Goal: Find specific page/section: Find specific page/section

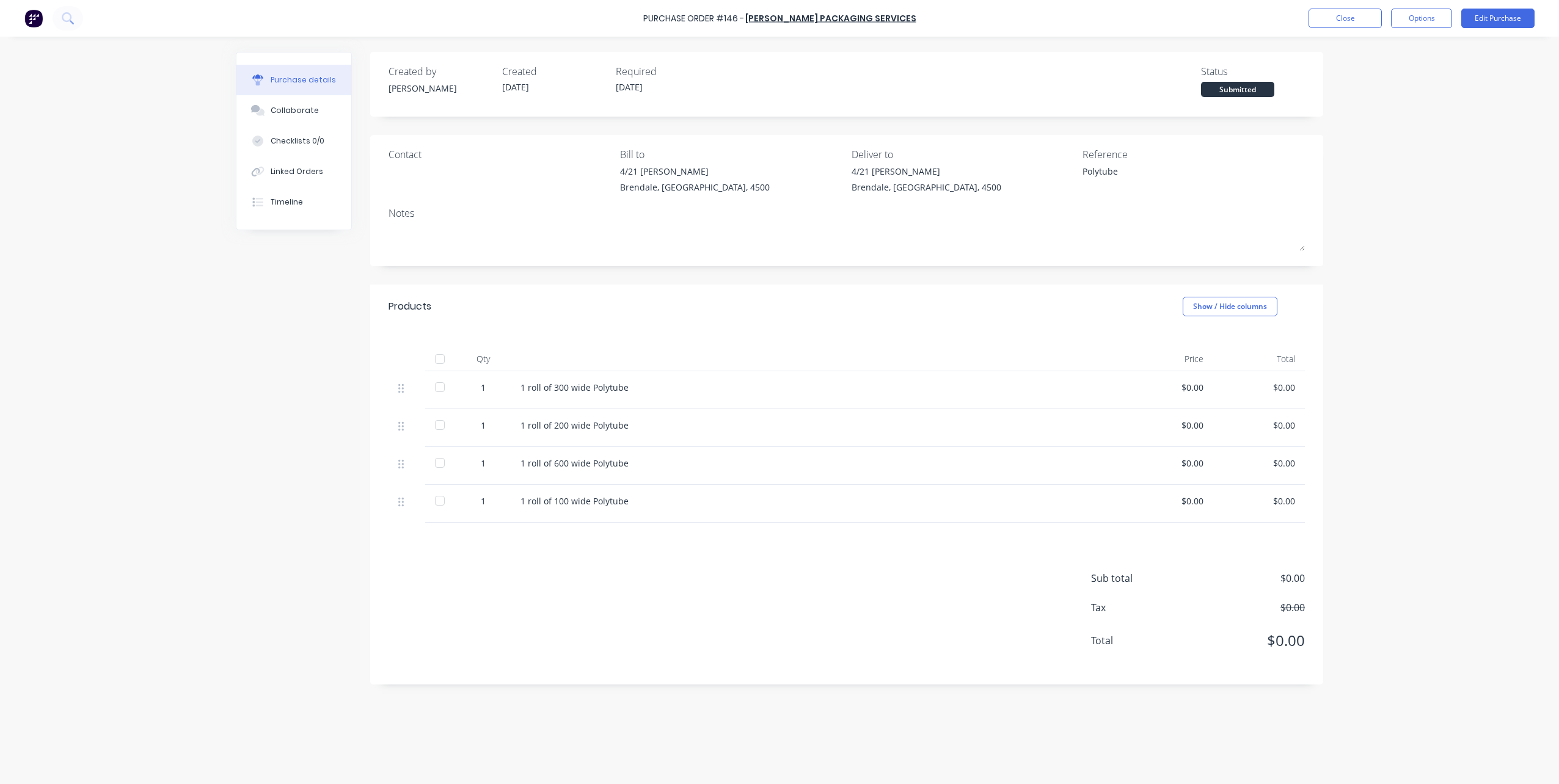
click at [294, 78] on div "Purchase details" at bounding box center [303, 80] width 65 height 11
click at [289, 78] on div "Purchase details" at bounding box center [303, 80] width 65 height 11
type textarea "x"
click at [1331, 16] on button "Close" at bounding box center [1345, 18] width 74 height 20
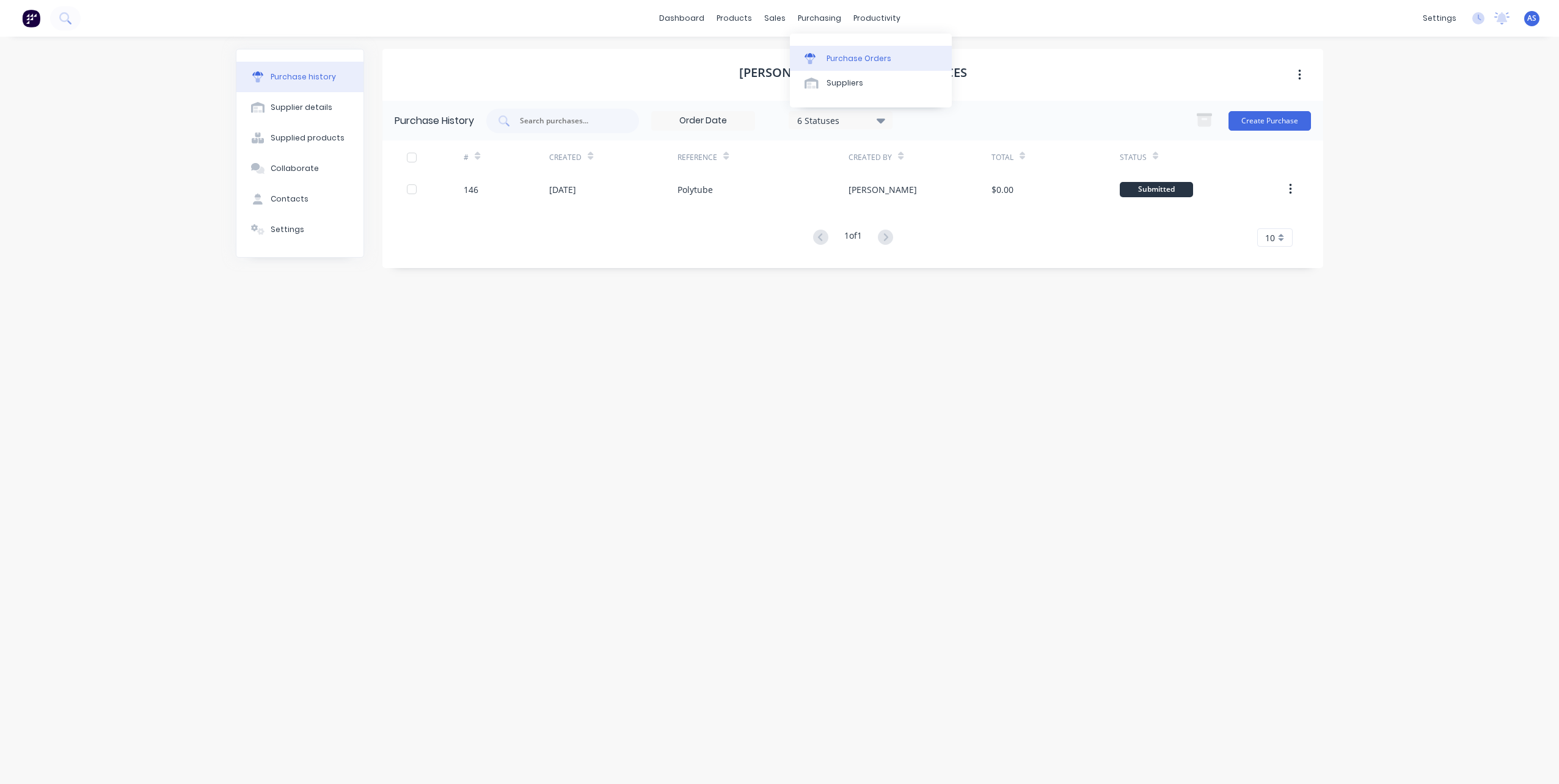
click at [830, 59] on div "Purchase Orders" at bounding box center [859, 59] width 65 height 11
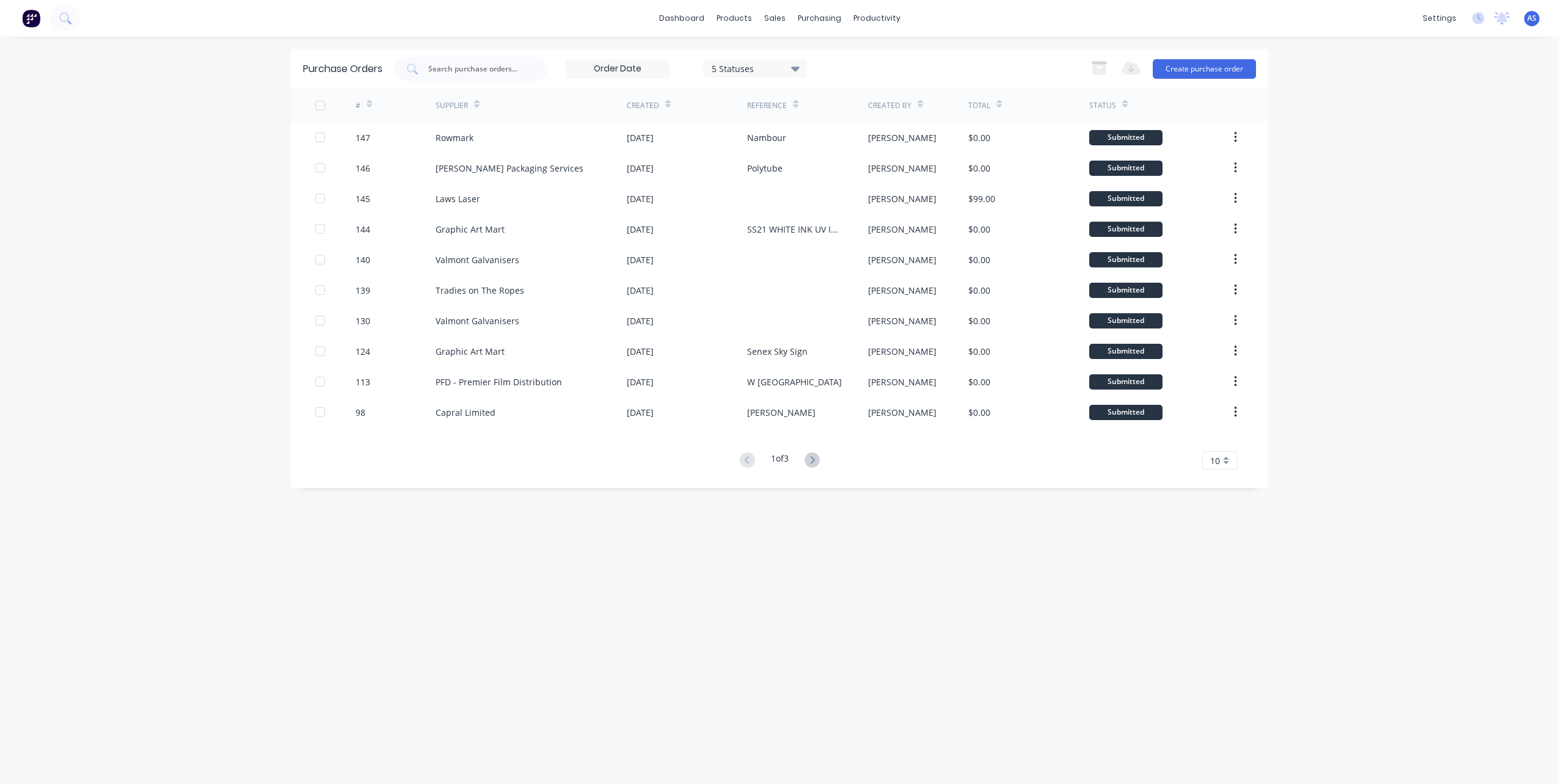
click at [796, 66] on icon at bounding box center [796, 69] width 8 height 5
click at [738, 105] on div "All" at bounding box center [769, 100] width 98 height 13
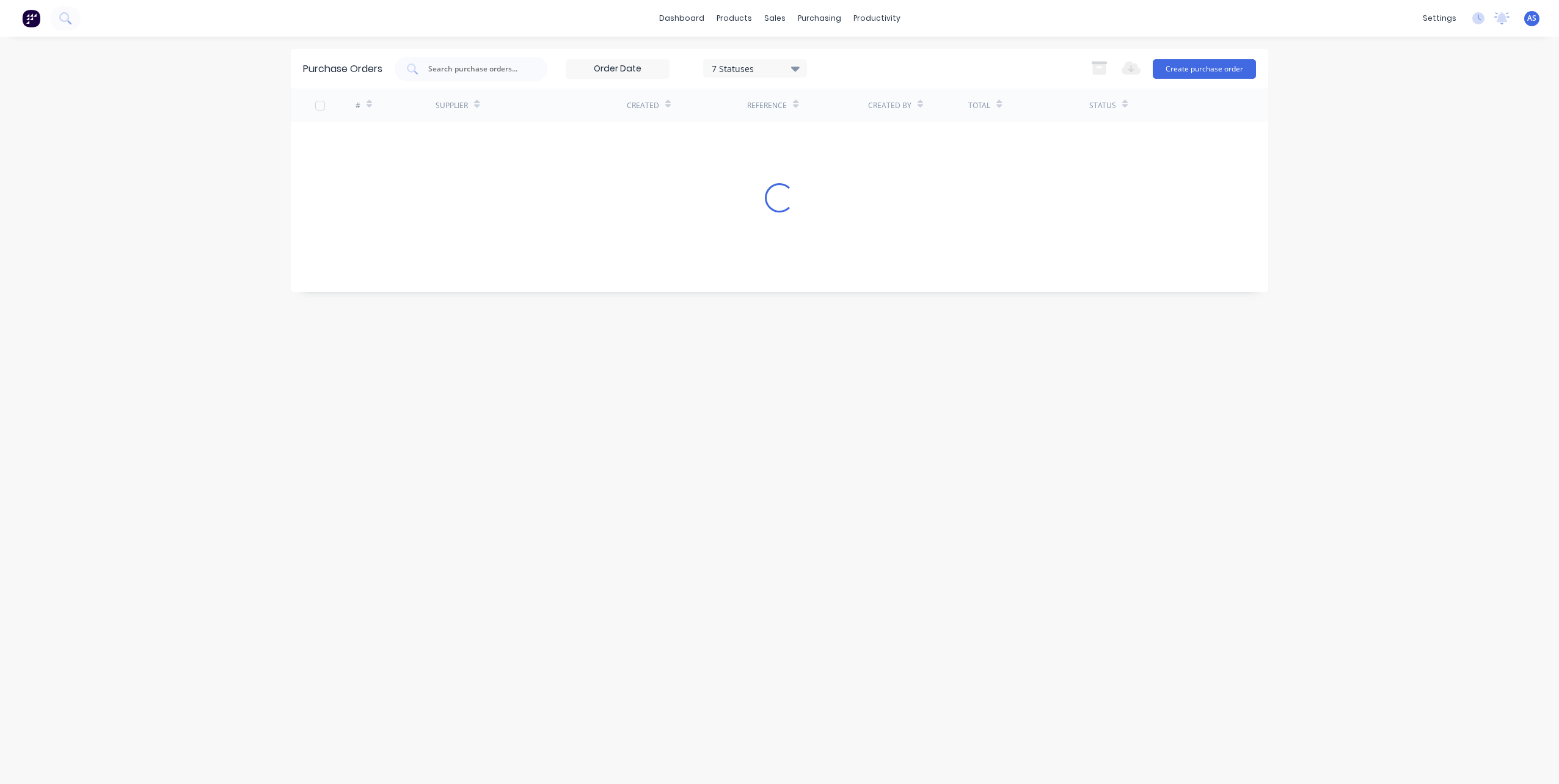
click at [803, 537] on div "Purchase Orders 7 Statuses 7 Statuses Export to Excel (XLSX) Create purchase or…" at bounding box center [780, 410] width 978 height 723
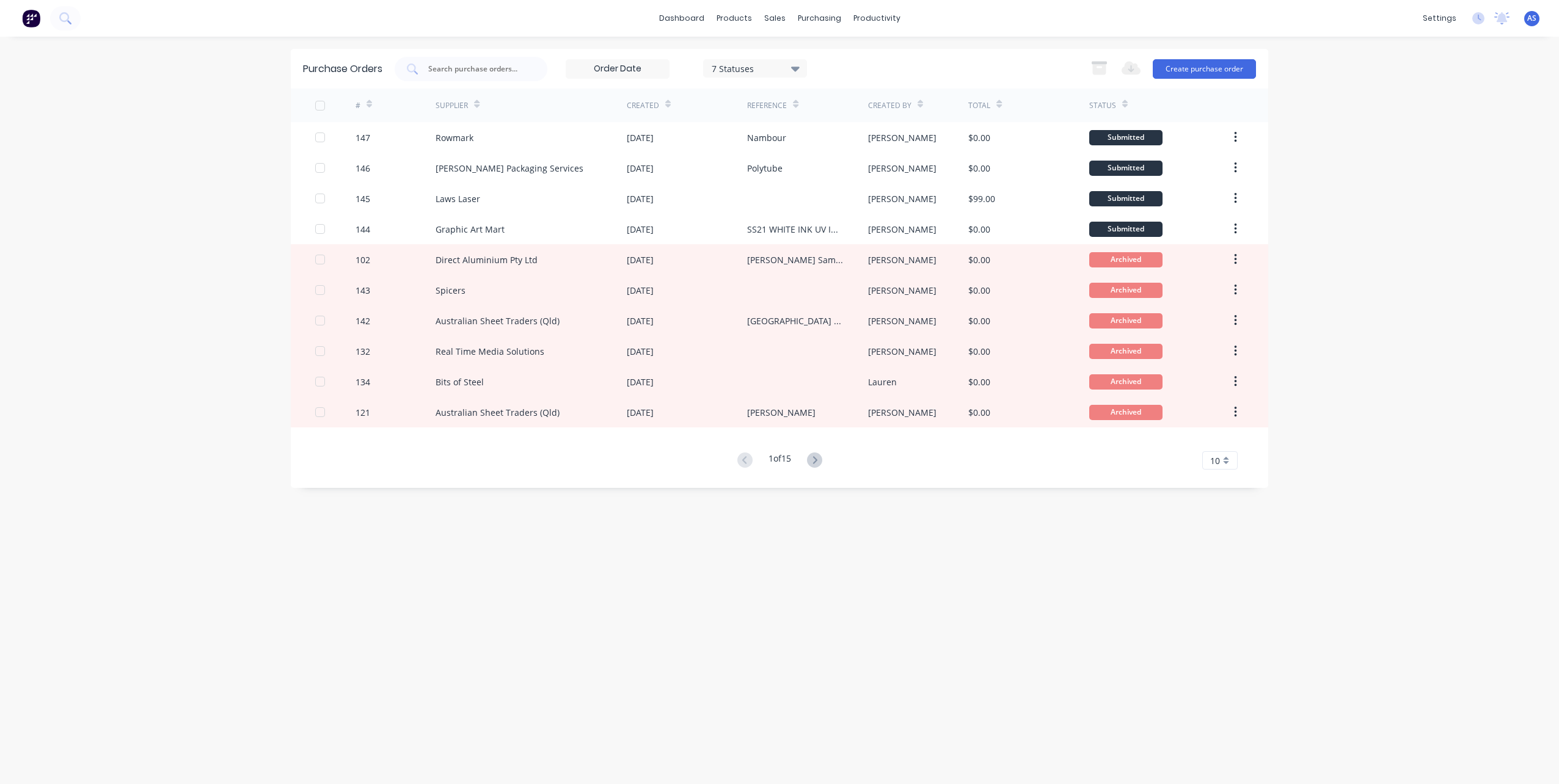
click at [475, 104] on icon at bounding box center [477, 104] width 6 height 9
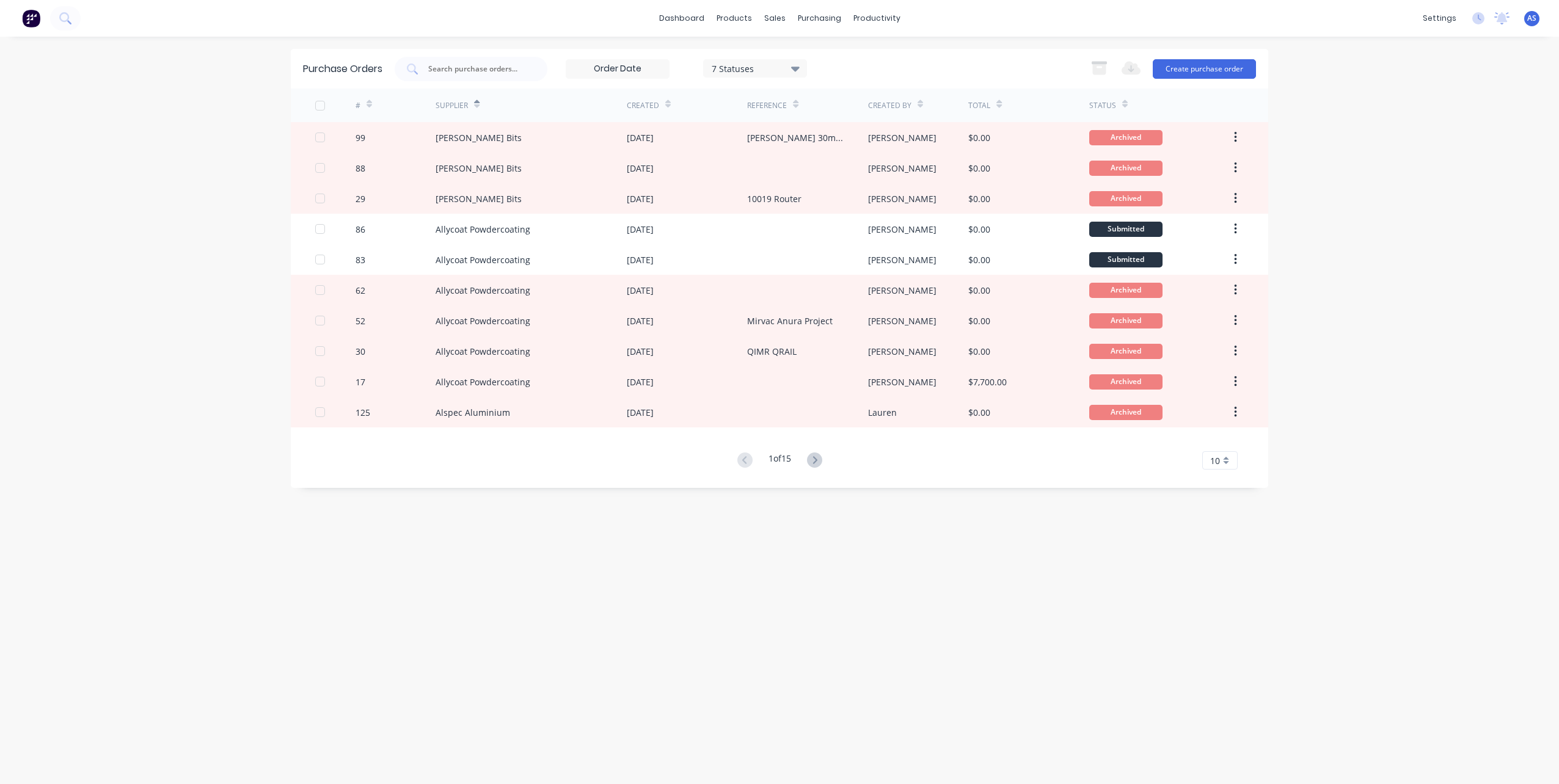
click at [477, 103] on icon at bounding box center [477, 104] width 6 height 9
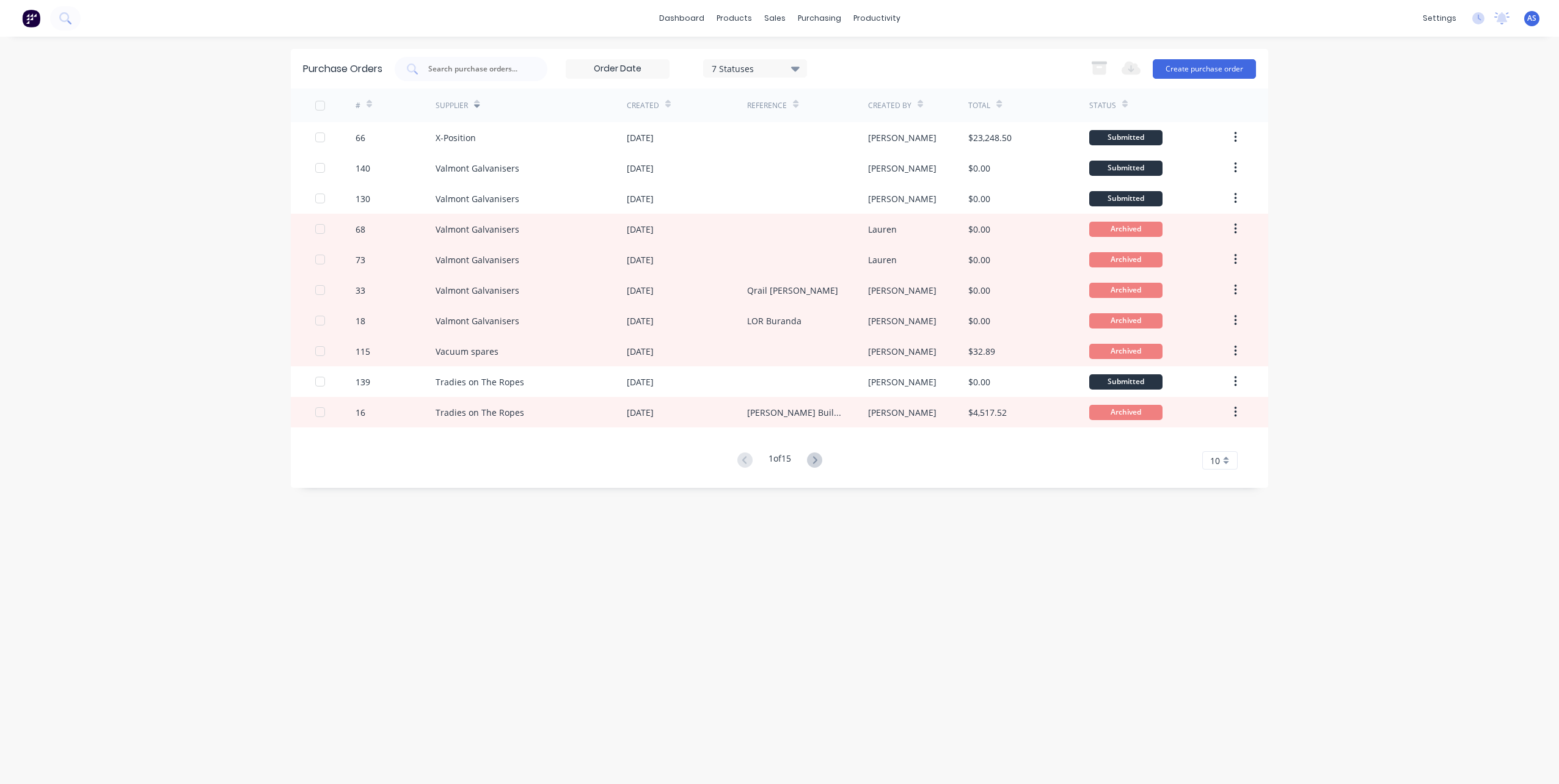
click at [460, 105] on div "Supplier" at bounding box center [452, 106] width 33 height 11
click at [453, 105] on div "Supplier" at bounding box center [452, 106] width 33 height 11
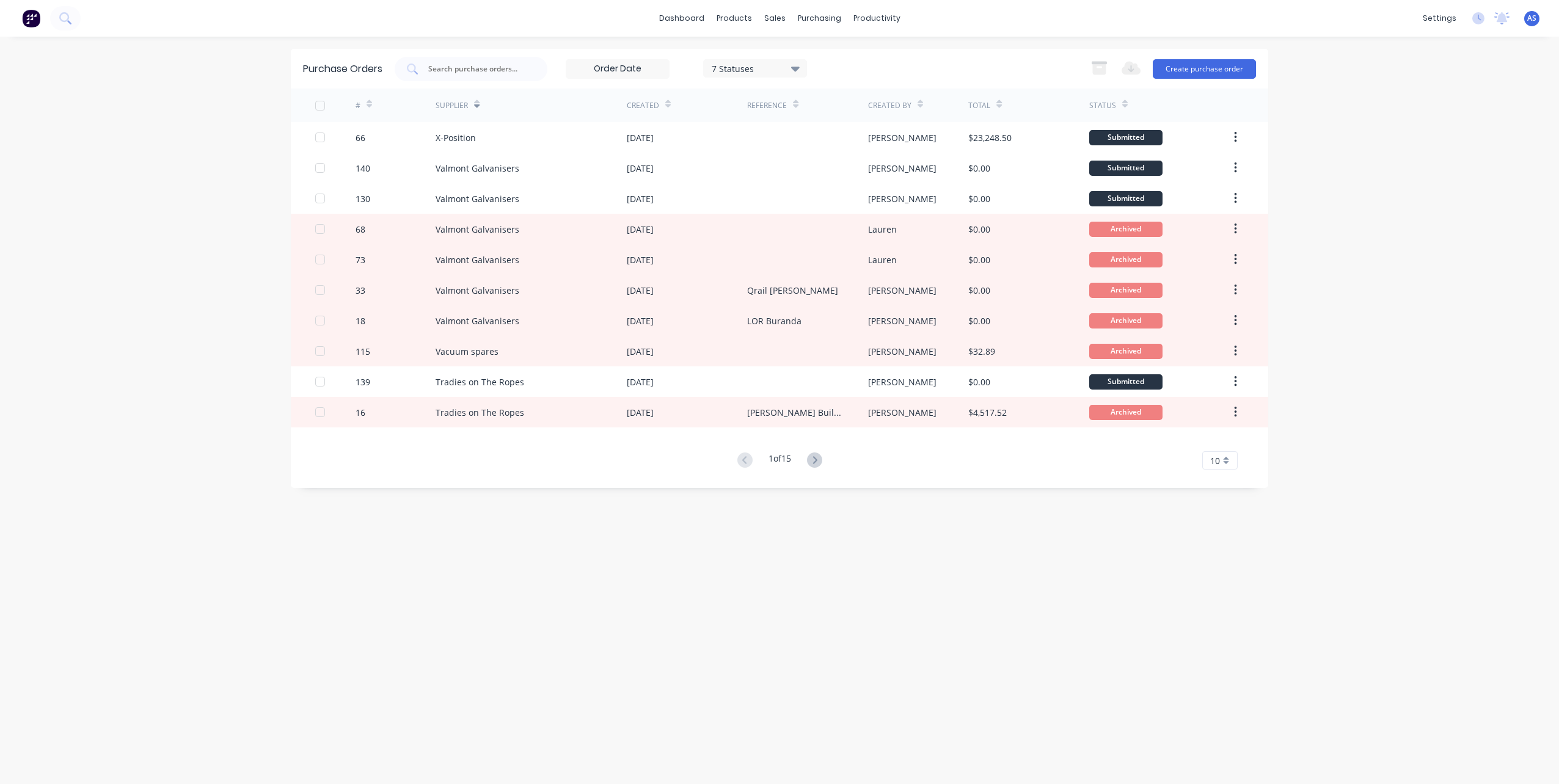
click at [456, 100] on div "Supplier" at bounding box center [452, 106] width 33 height 11
drag, startPoint x: 456, startPoint y: 100, endPoint x: 1177, endPoint y: 57, distance: 722.3
click at [458, 100] on div "Supplier" at bounding box center [452, 106] width 33 height 11
click at [1103, 62] on icon "button" at bounding box center [1099, 63] width 16 height 3
click at [173, 753] on span "×" at bounding box center [175, 756] width 7 height 17
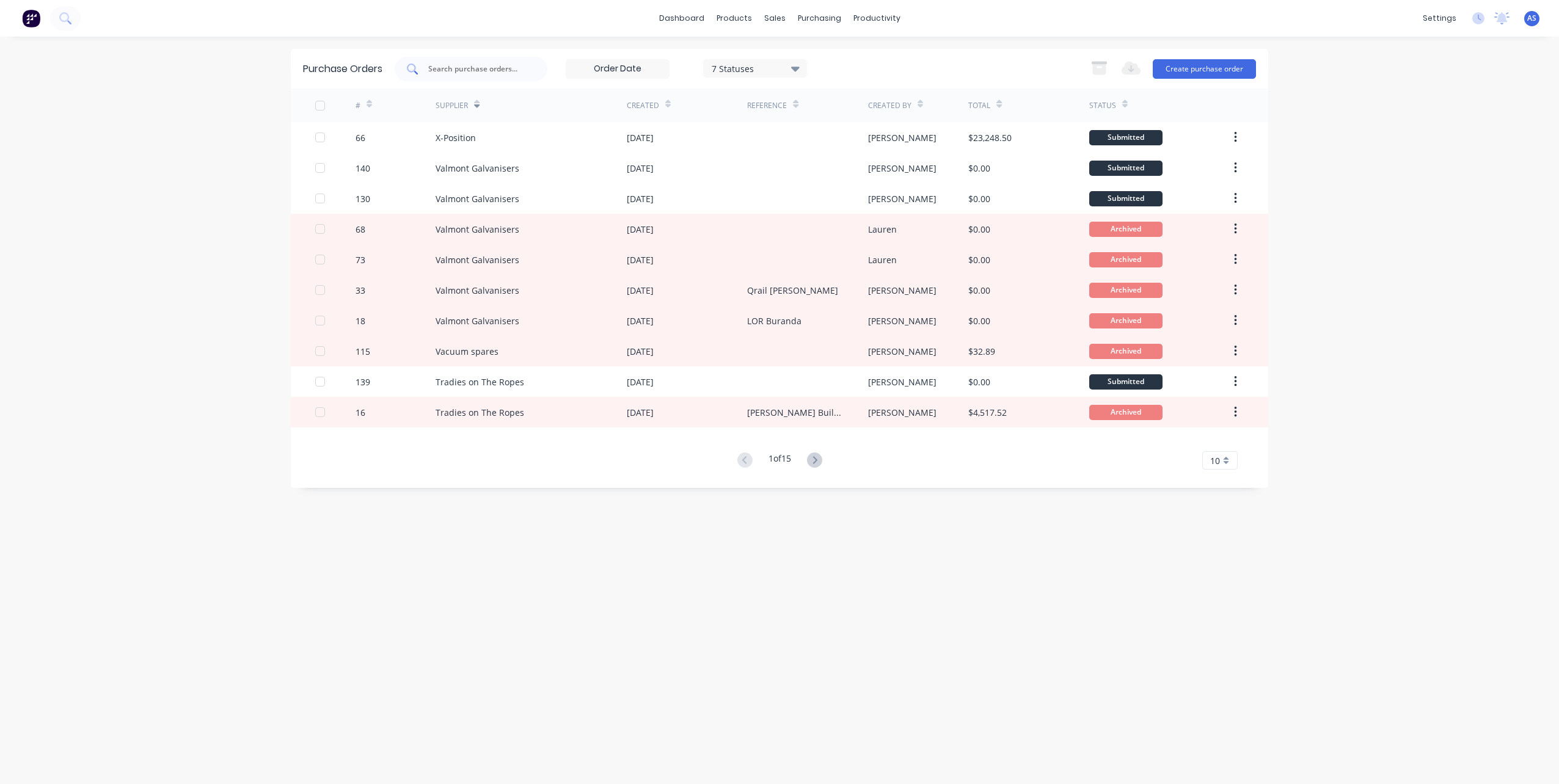
click at [456, 68] on input "text" at bounding box center [477, 69] width 101 height 12
type input "GRAPHIC ART MART"
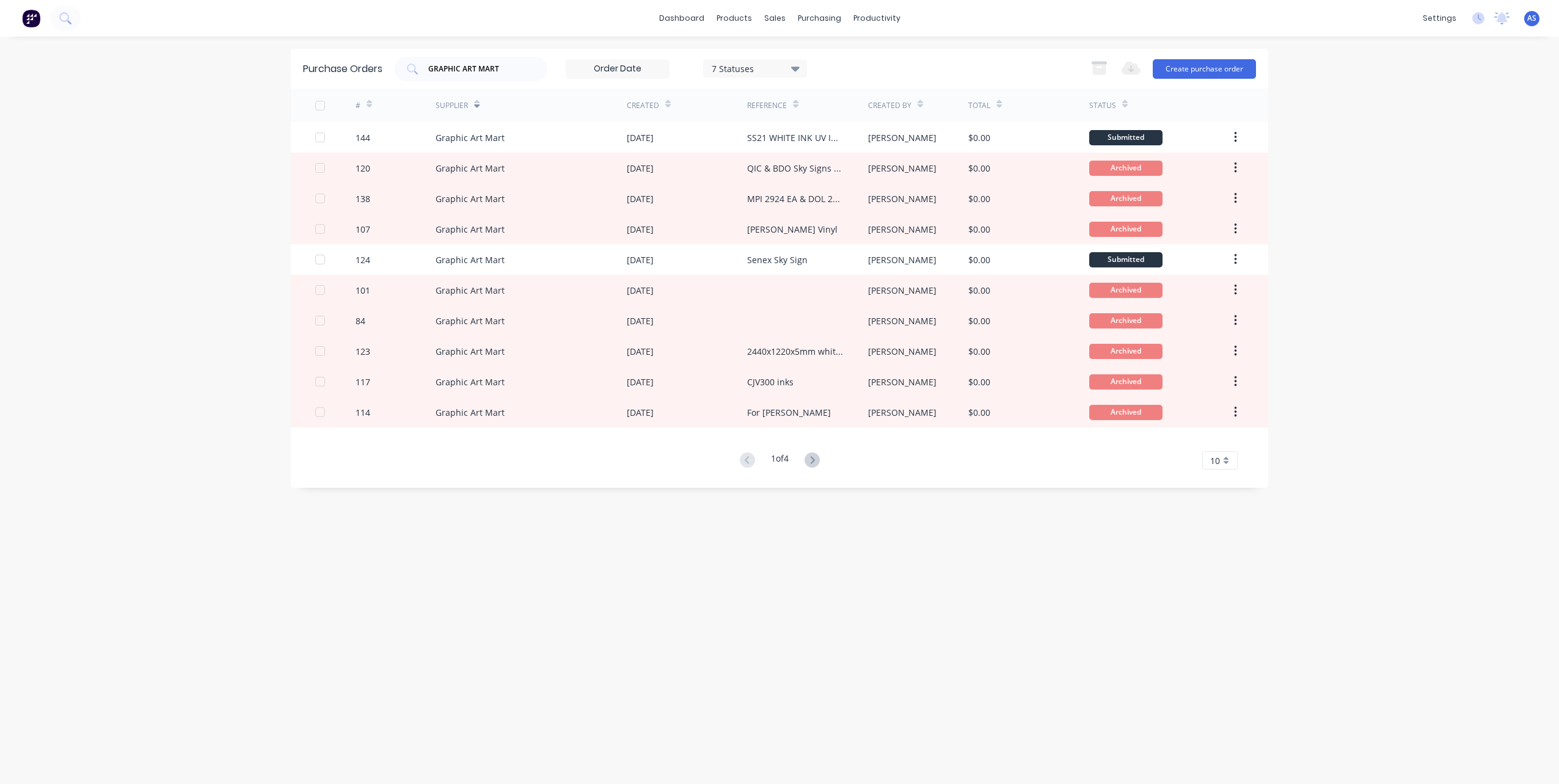
click at [896, 105] on div "Created By" at bounding box center [889, 106] width 43 height 11
click at [921, 103] on icon at bounding box center [920, 104] width 6 height 9
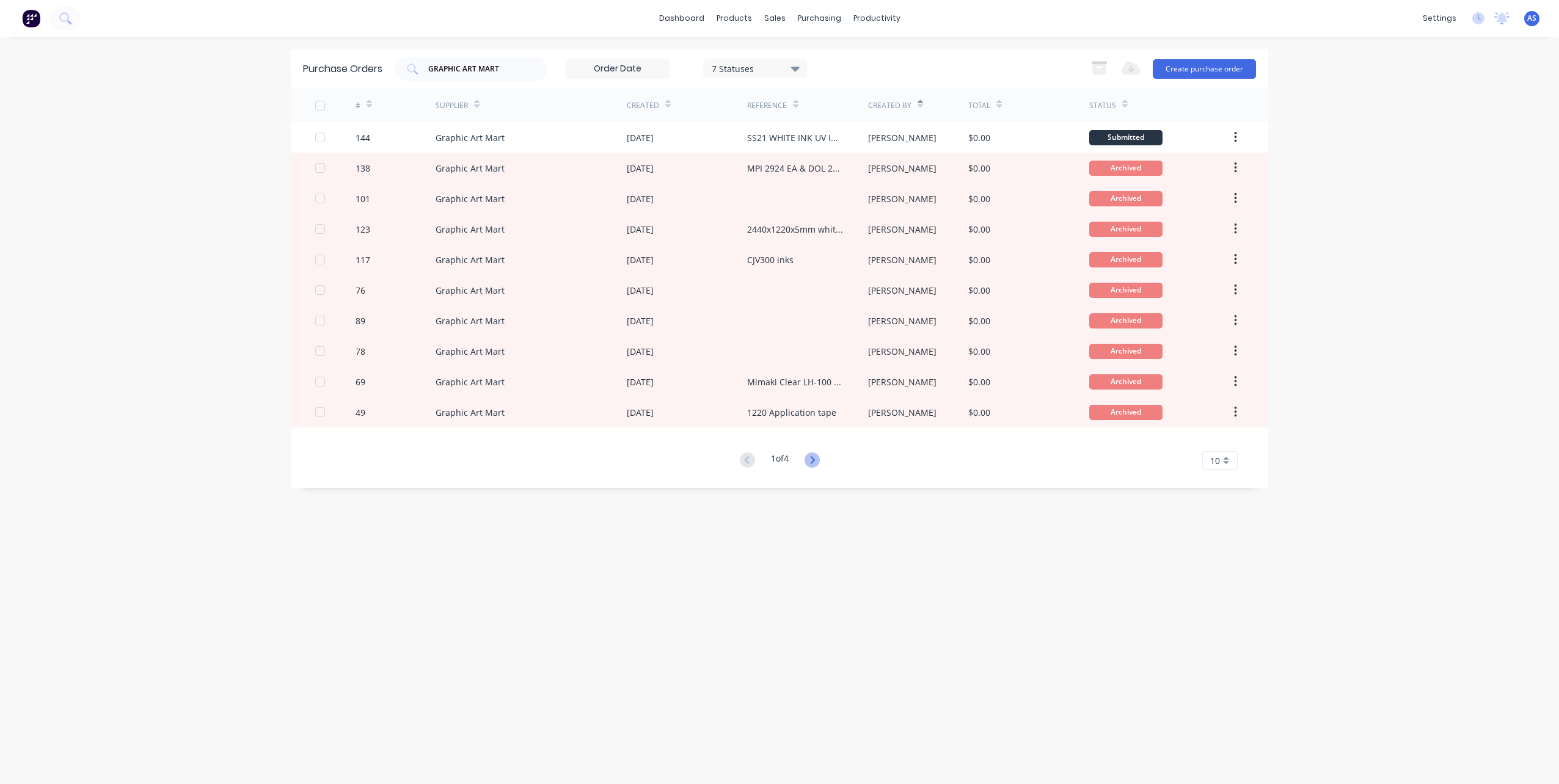
click at [813, 457] on icon at bounding box center [812, 460] width 4 height 7
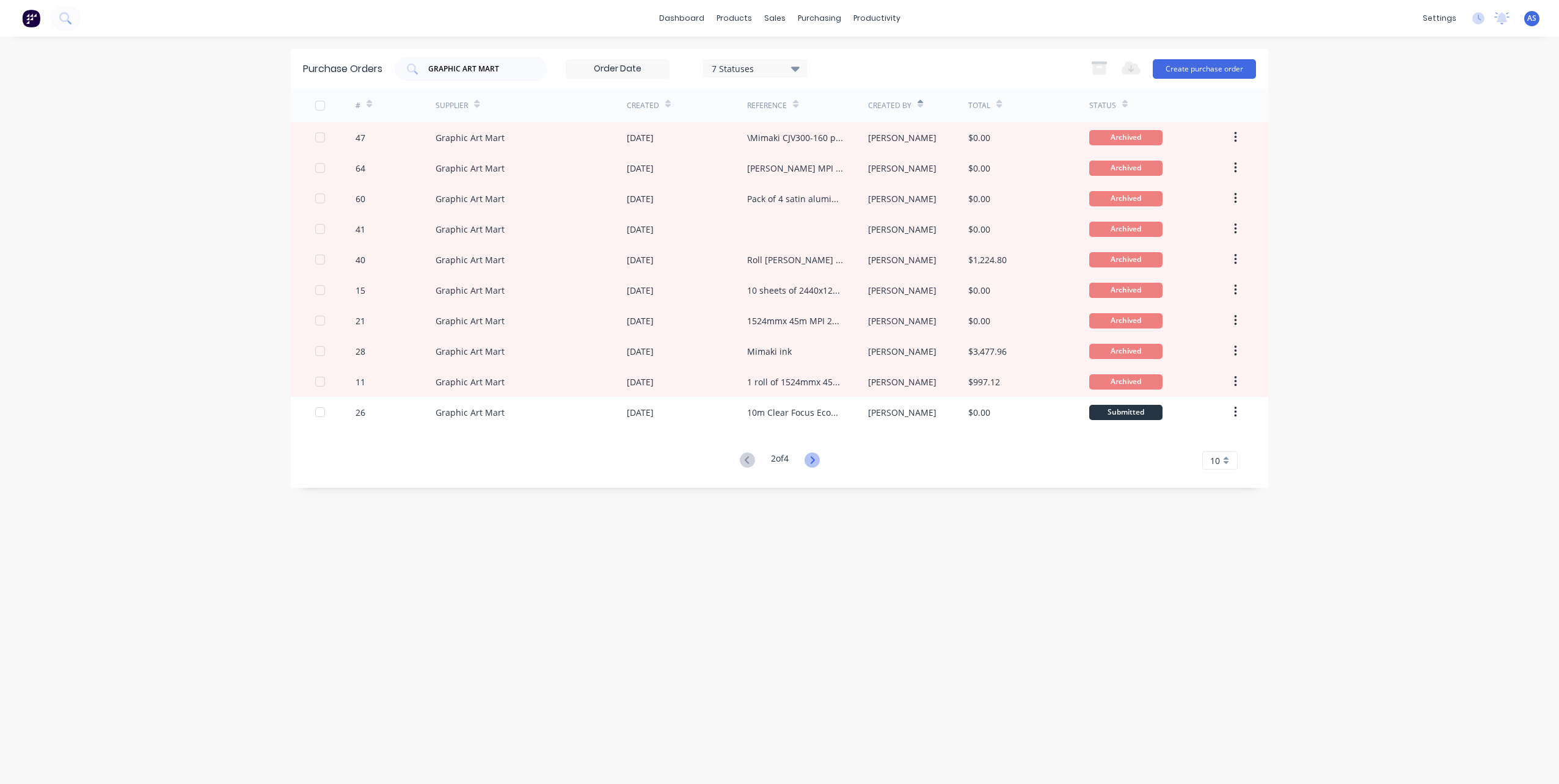
click at [811, 457] on icon at bounding box center [813, 460] width 16 height 16
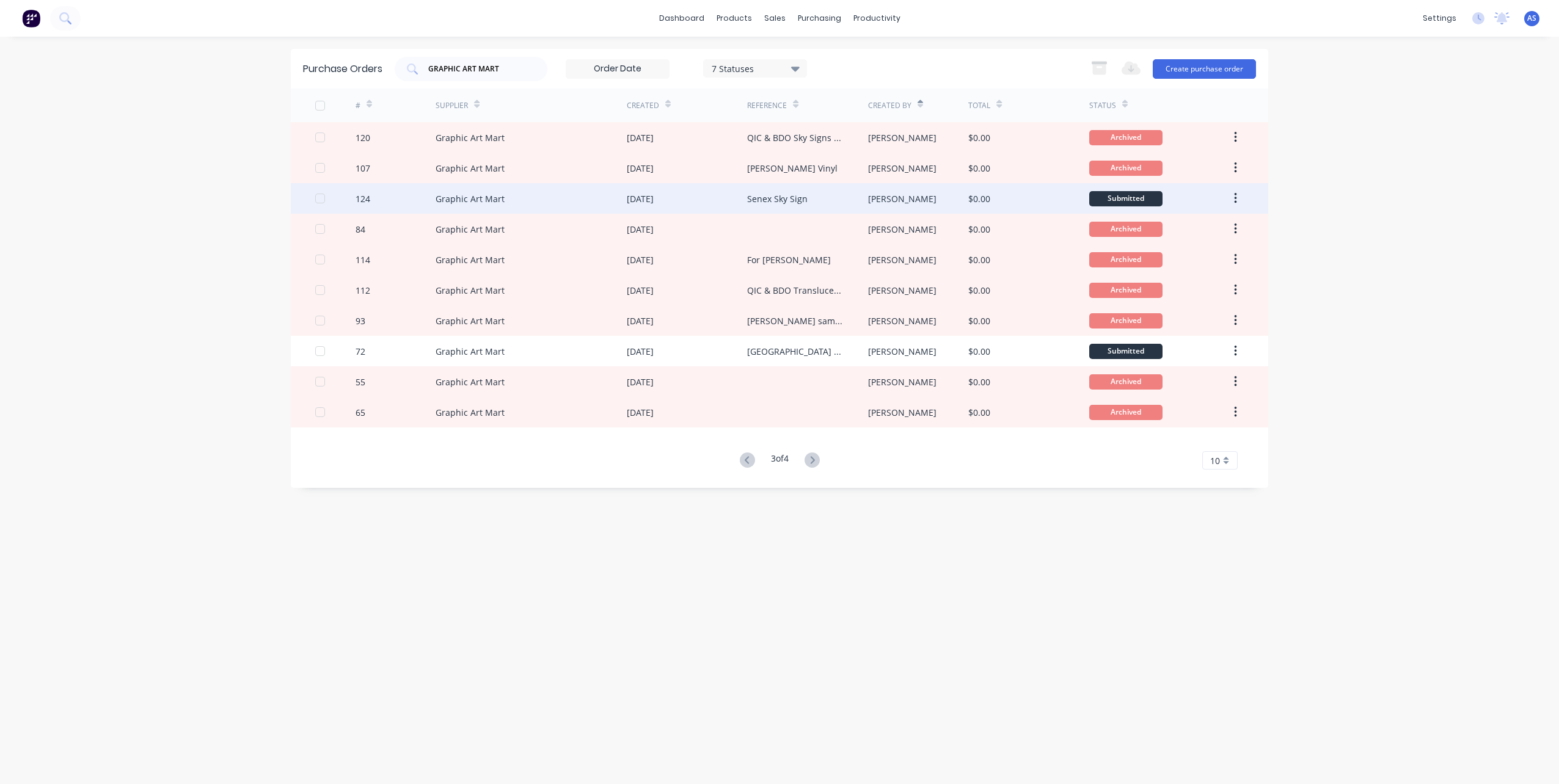
click at [764, 199] on div "Senex Sky Sign" at bounding box center [777, 199] width 61 height 13
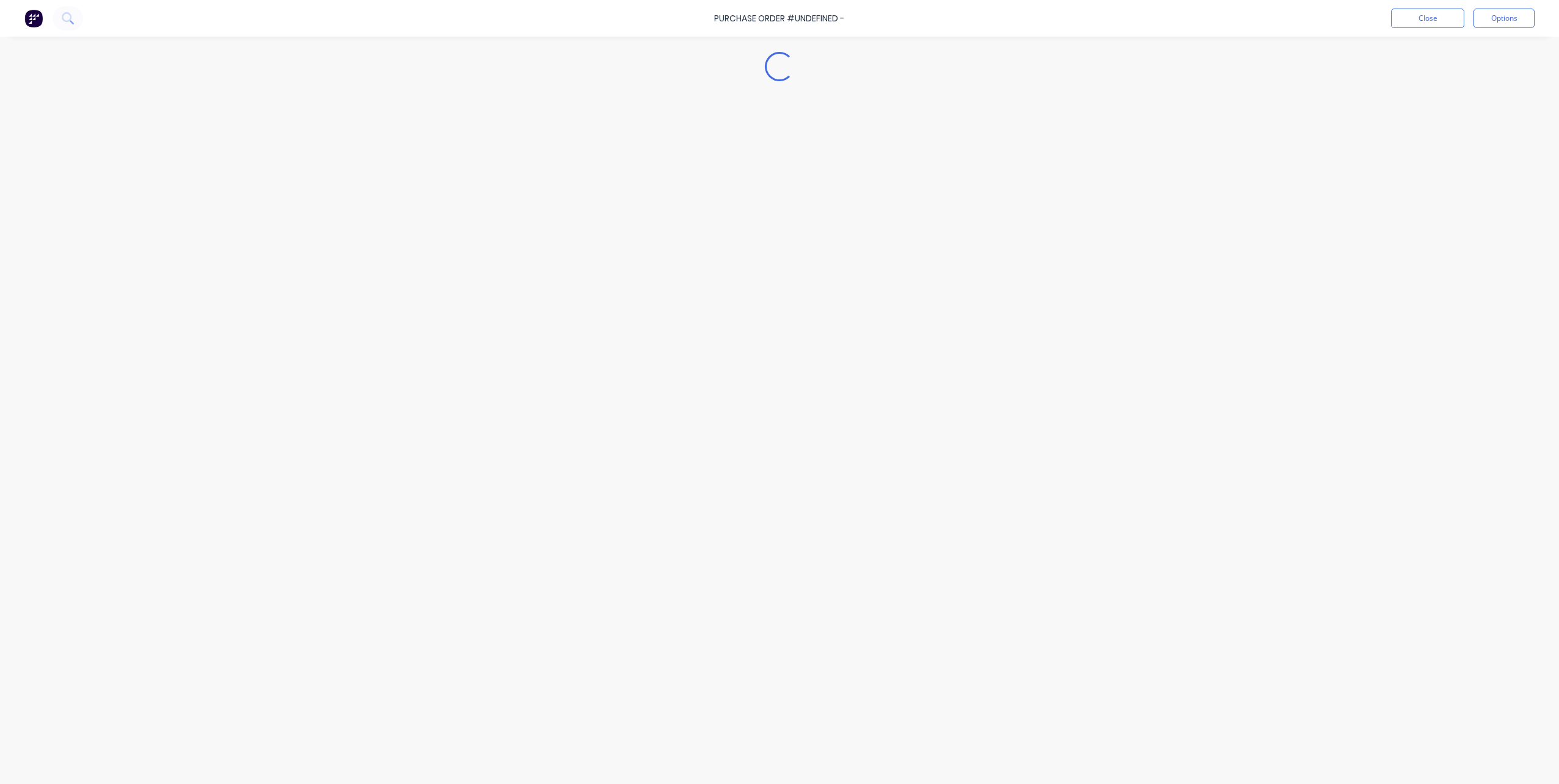
type textarea "x"
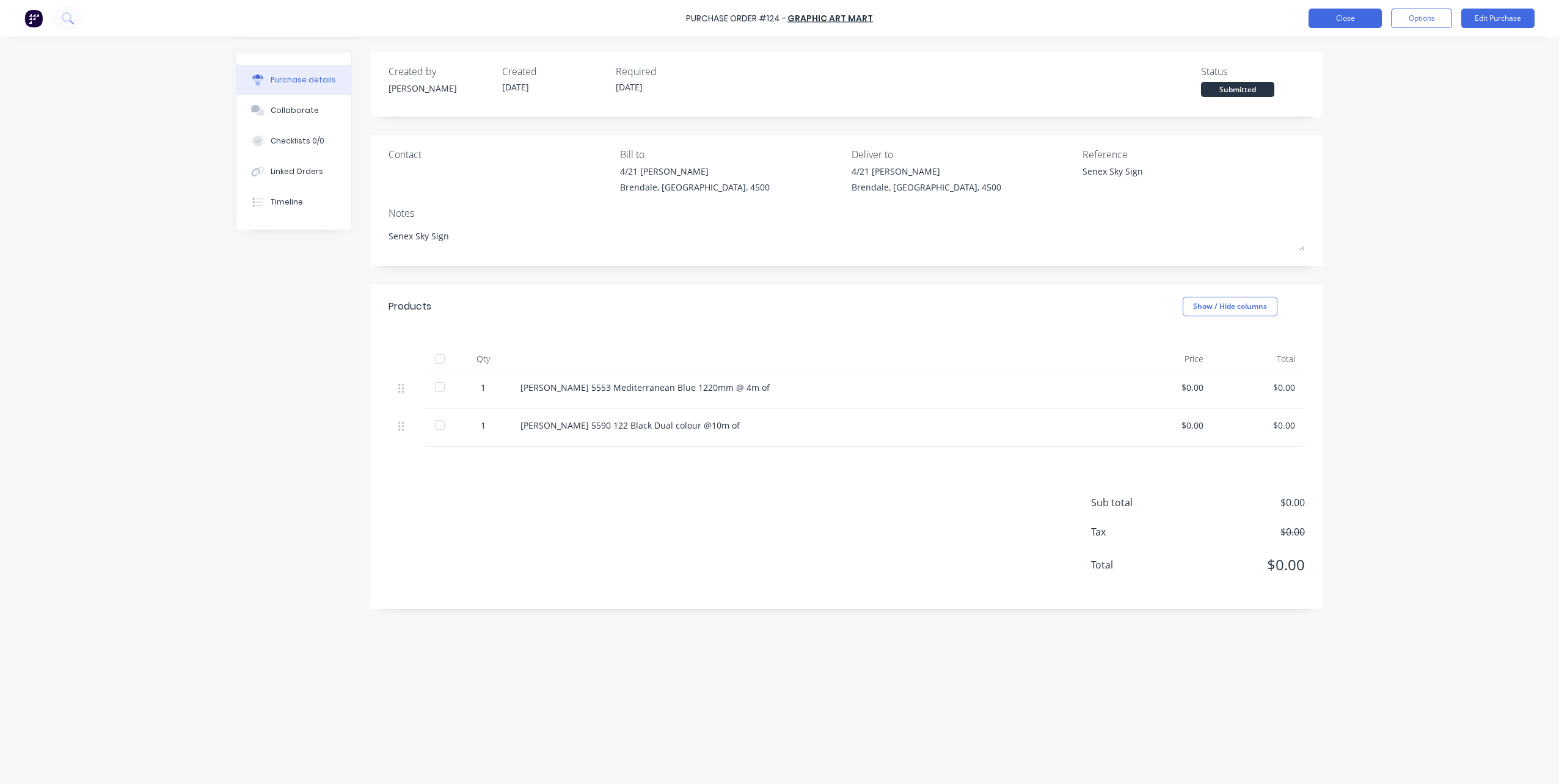
click at [1365, 16] on button "Close" at bounding box center [1345, 18] width 74 height 20
